Goal: Task Accomplishment & Management: Manage account settings

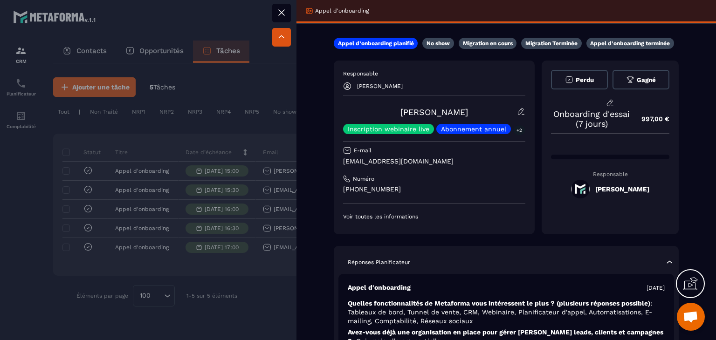
click at [281, 142] on div at bounding box center [358, 170] width 716 height 340
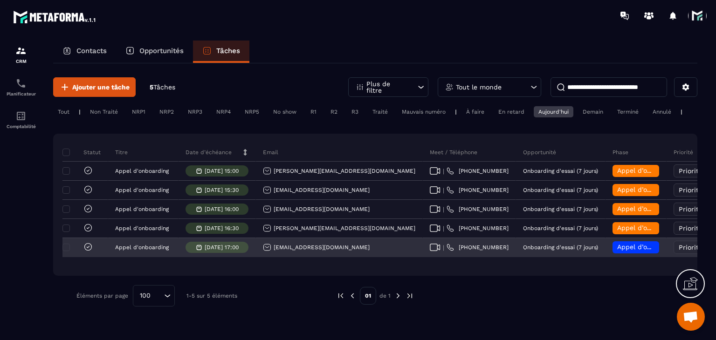
click at [430, 251] on icon at bounding box center [435, 247] width 11 height 7
click at [617, 251] on span "Appel d’onboarding planifié" at bounding box center [661, 246] width 88 height 7
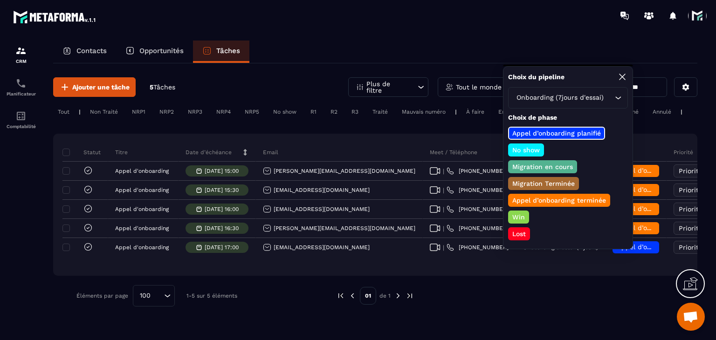
click at [526, 201] on p "Appel d’onboarding terminée" at bounding box center [559, 200] width 96 height 9
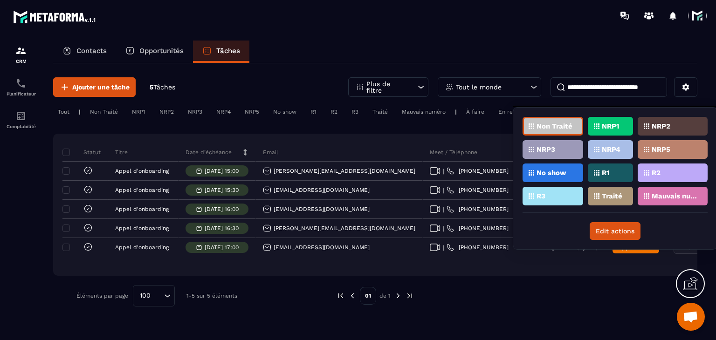
click at [638, 188] on div "Traité" at bounding box center [673, 196] width 70 height 19
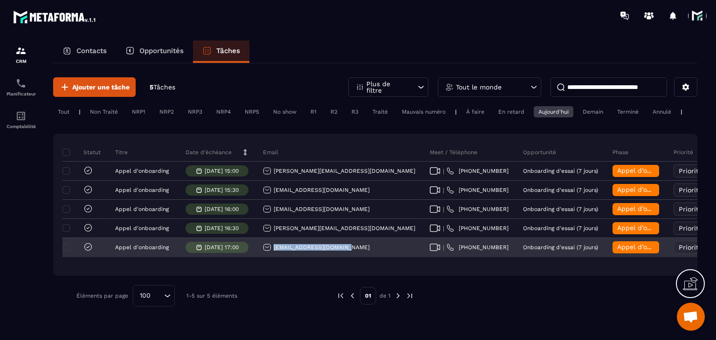
drag, startPoint x: 345, startPoint y: 257, endPoint x: 272, endPoint y: 252, distance: 72.9
click at [272, 252] on div "[EMAIL_ADDRESS][DOMAIN_NAME]" at bounding box center [316, 247] width 107 height 8
